Goal: Information Seeking & Learning: Learn about a topic

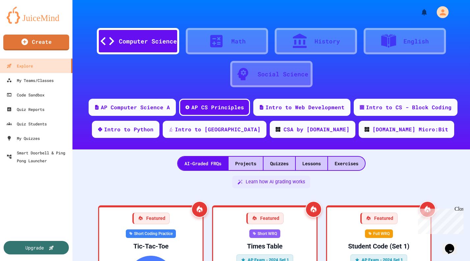
click at [278, 158] on div "Quizzes" at bounding box center [280, 164] width 32 height 14
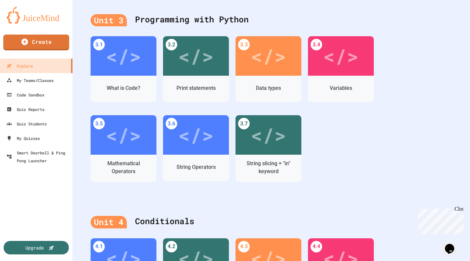
scroll to position [461, 0]
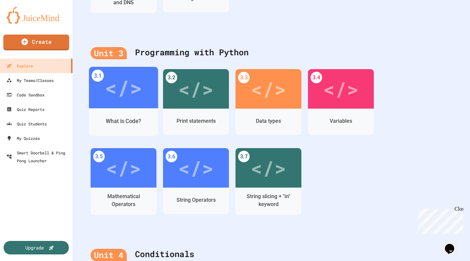
click at [126, 88] on div "</>" at bounding box center [123, 87] width 37 height 31
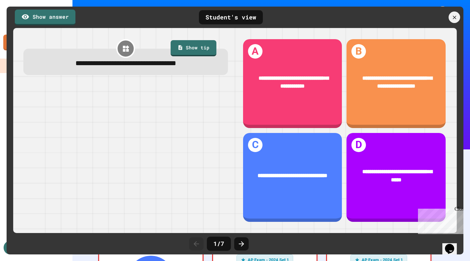
click at [245, 243] on icon at bounding box center [242, 244] width 8 height 8
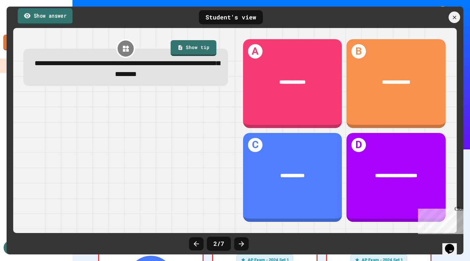
click at [54, 18] on link "Show answer" at bounding box center [45, 16] width 55 height 16
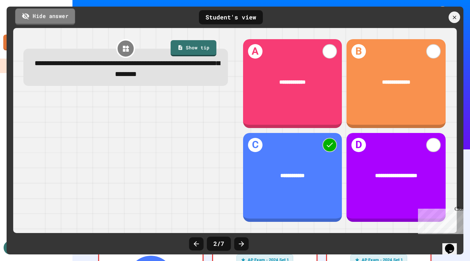
click at [53, 16] on link "Hide answer" at bounding box center [45, 16] width 60 height 16
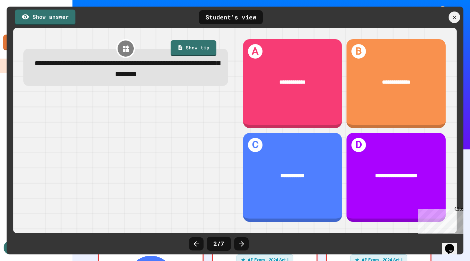
click at [245, 246] on div at bounding box center [241, 244] width 15 height 13
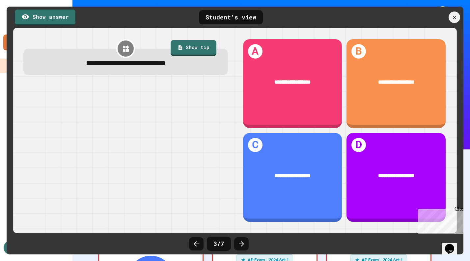
click at [197, 246] on icon at bounding box center [197, 244] width 8 height 8
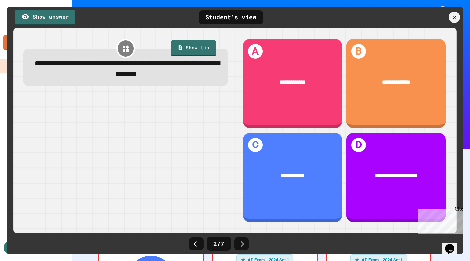
click at [197, 246] on icon at bounding box center [197, 244] width 8 height 8
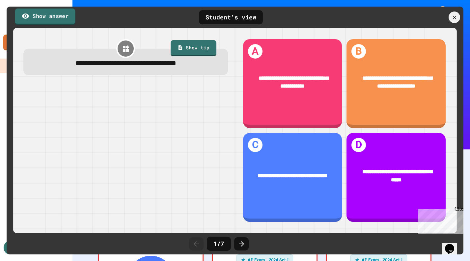
click at [47, 17] on link "Show answer" at bounding box center [45, 16] width 60 height 16
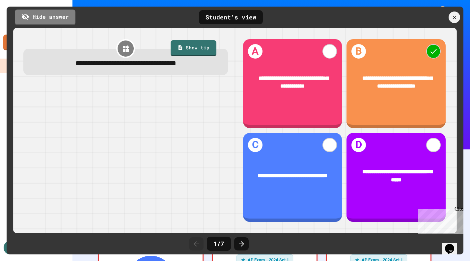
click at [240, 244] on icon at bounding box center [242, 244] width 8 height 8
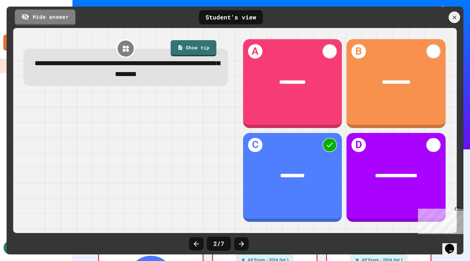
click at [240, 244] on icon at bounding box center [242, 244] width 8 height 8
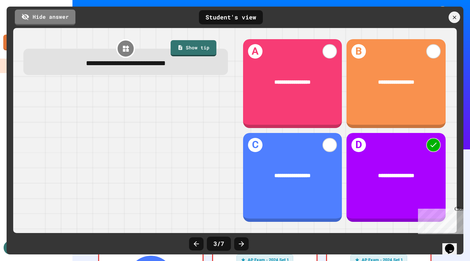
click at [240, 244] on icon at bounding box center [242, 244] width 8 height 8
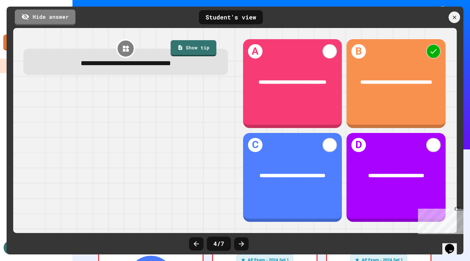
click at [240, 244] on icon at bounding box center [242, 244] width 8 height 8
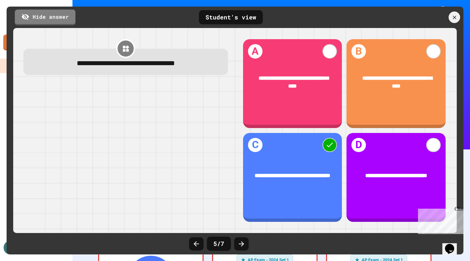
click at [240, 244] on icon at bounding box center [242, 244] width 8 height 8
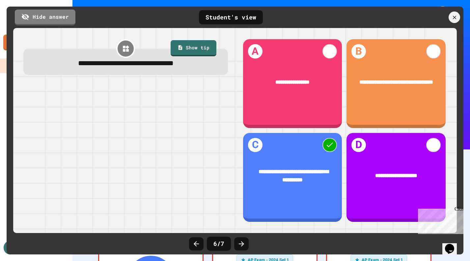
click at [240, 244] on icon at bounding box center [242, 244] width 8 height 8
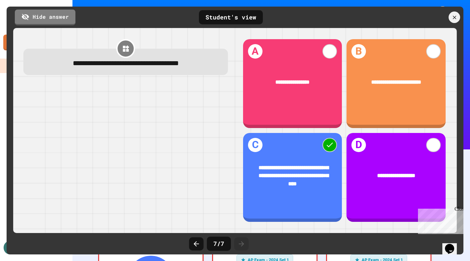
click at [240, 243] on icon at bounding box center [242, 244] width 8 height 8
click at [456, 17] on icon at bounding box center [454, 17] width 7 height 7
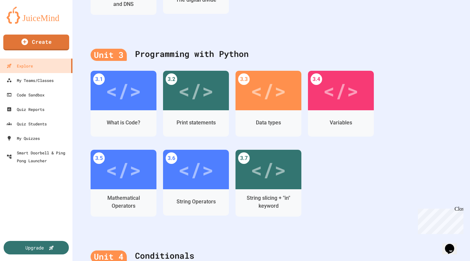
scroll to position [461, 0]
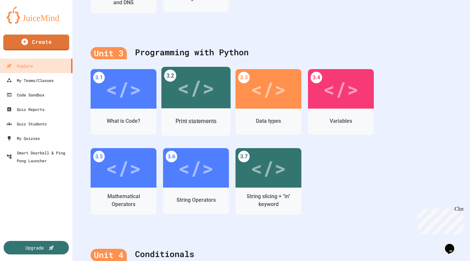
click at [199, 89] on div "</>" at bounding box center [195, 87] width 37 height 31
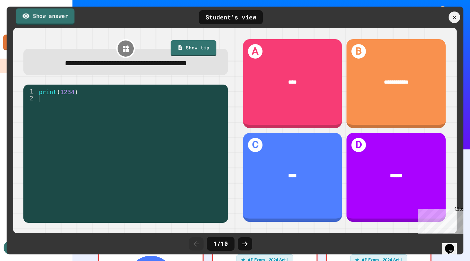
click at [51, 16] on link "Show answer" at bounding box center [45, 16] width 59 height 16
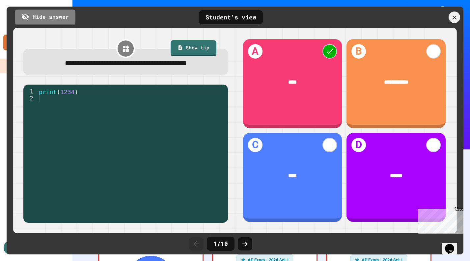
click at [247, 244] on icon at bounding box center [245, 244] width 5 height 5
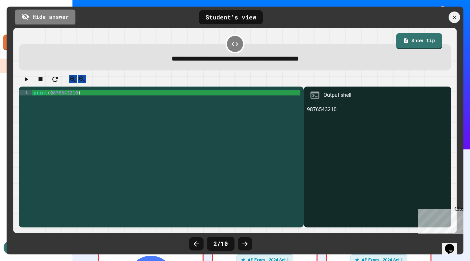
click at [247, 243] on icon at bounding box center [245, 244] width 8 height 8
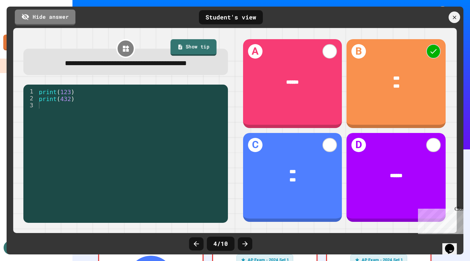
click at [186, 48] on link "Show tip" at bounding box center [194, 48] width 46 height 17
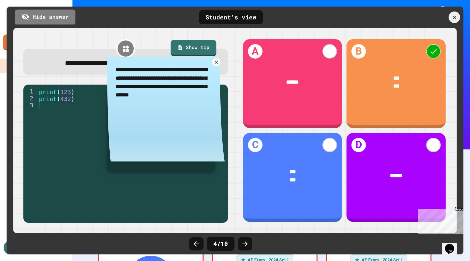
click at [215, 65] on icon at bounding box center [217, 63] width 6 height 6
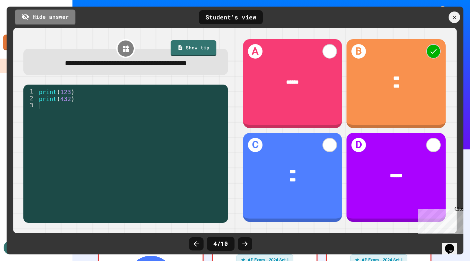
click at [247, 244] on icon at bounding box center [245, 244] width 5 height 5
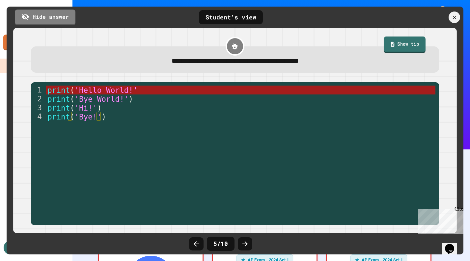
click at [407, 46] on link "Show tip" at bounding box center [405, 45] width 42 height 17
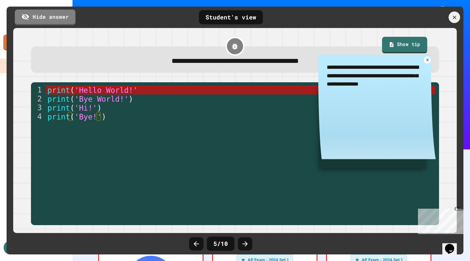
click at [406, 44] on link "Show tip" at bounding box center [404, 45] width 45 height 17
click at [426, 60] on link at bounding box center [428, 60] width 9 height 9
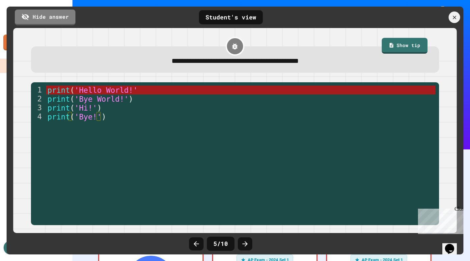
click at [248, 243] on icon at bounding box center [245, 244] width 8 height 8
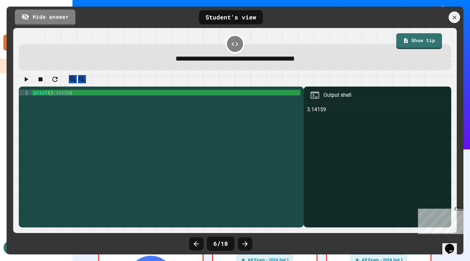
click at [248, 243] on icon at bounding box center [245, 244] width 8 height 8
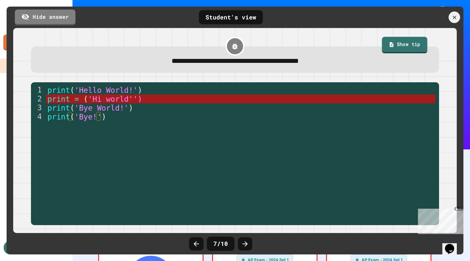
click at [400, 44] on link "Show tip" at bounding box center [404, 45] width 45 height 17
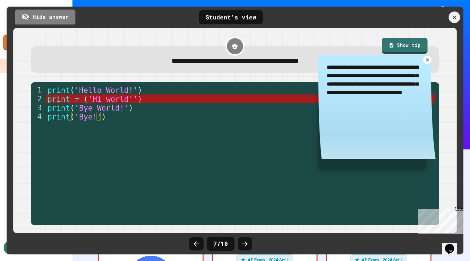
click at [426, 61] on icon at bounding box center [428, 60] width 6 height 6
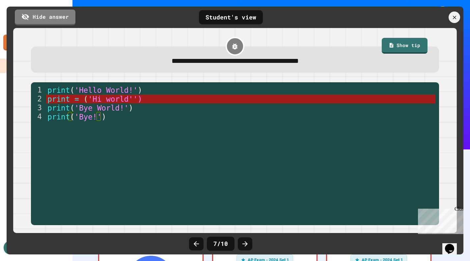
click at [246, 243] on icon at bounding box center [245, 244] width 5 height 5
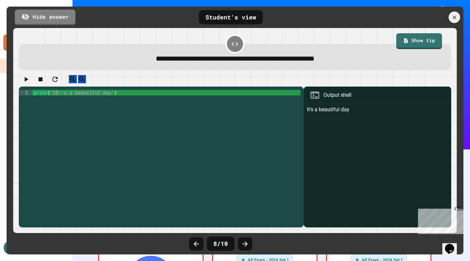
click at [246, 243] on icon at bounding box center [245, 244] width 5 height 5
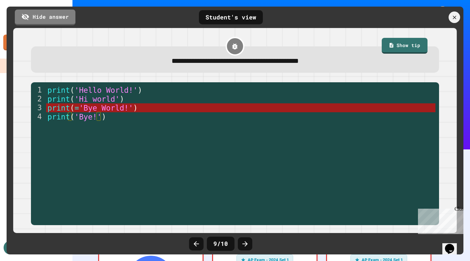
click at [246, 243] on icon at bounding box center [245, 244] width 5 height 5
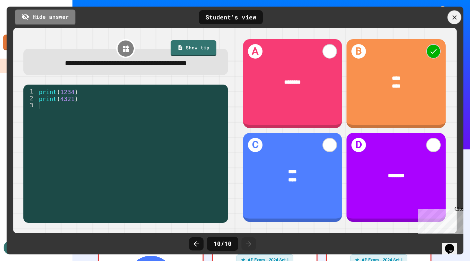
click at [454, 15] on icon at bounding box center [454, 17] width 7 height 7
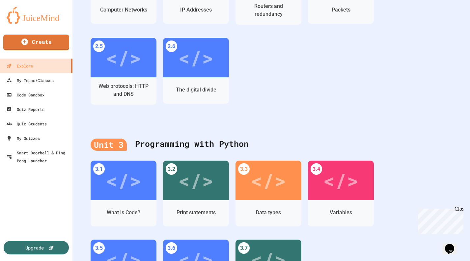
scroll to position [461, 0]
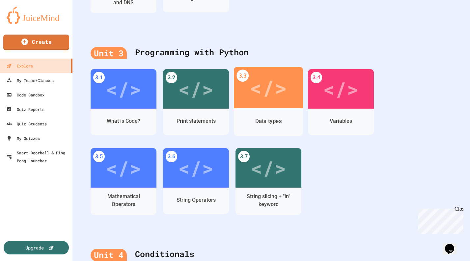
click at [273, 89] on div "</>" at bounding box center [268, 87] width 37 height 31
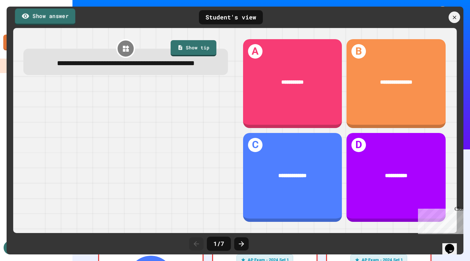
click at [48, 16] on link "Show answer" at bounding box center [45, 16] width 60 height 16
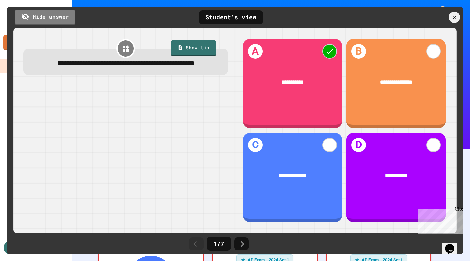
click at [242, 242] on icon at bounding box center [241, 244] width 5 height 5
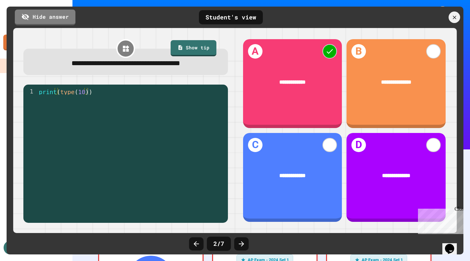
click at [242, 246] on icon at bounding box center [242, 244] width 8 height 8
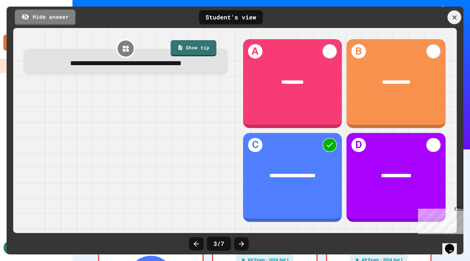
click at [456, 16] on icon at bounding box center [454, 17] width 7 height 7
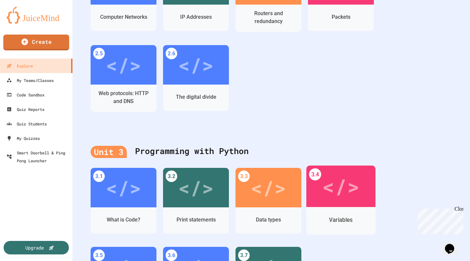
scroll to position [461, 0]
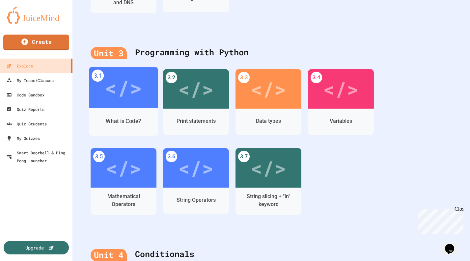
click at [115, 88] on div "</>" at bounding box center [123, 87] width 37 height 31
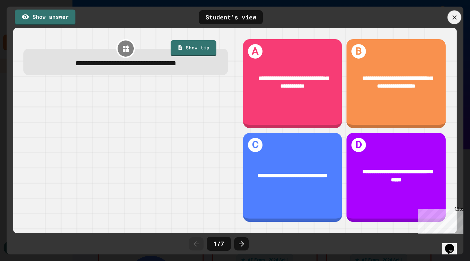
click at [455, 17] on icon at bounding box center [455, 17] width 4 height 4
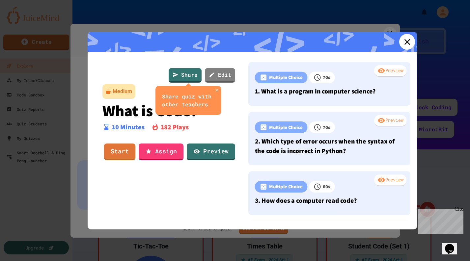
click at [407, 41] on link at bounding box center [408, 42] width 16 height 16
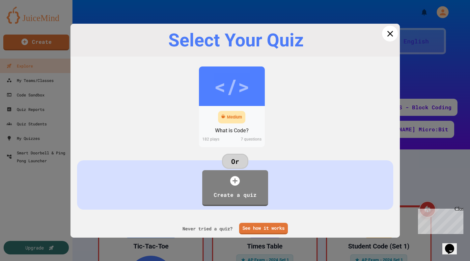
click at [388, 33] on icon at bounding box center [390, 34] width 10 height 10
